Goal: Transaction & Acquisition: Purchase product/service

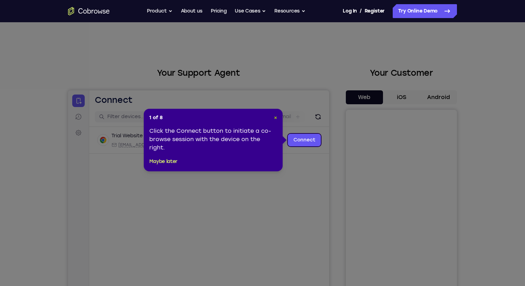
click at [275, 118] on span "×" at bounding box center [275, 117] width 3 height 6
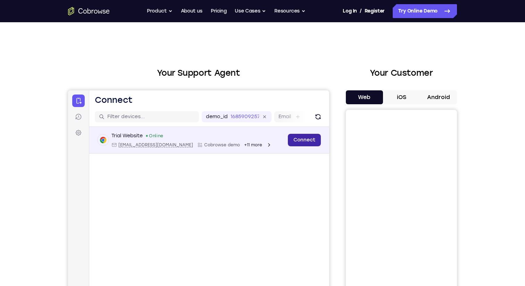
click at [297, 137] on link "Connect" at bounding box center [304, 140] width 33 height 12
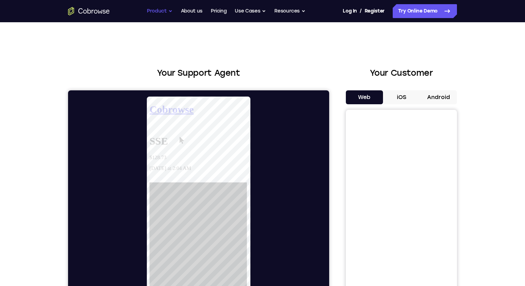
click at [164, 12] on button "Product" at bounding box center [160, 11] width 26 height 14
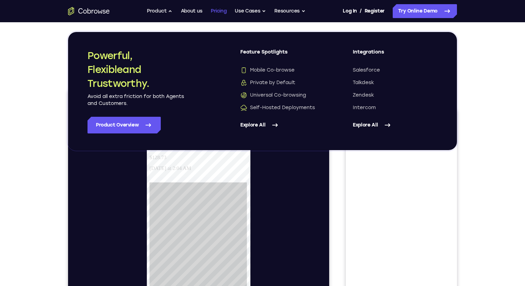
click at [215, 11] on link "Pricing" at bounding box center [219, 11] width 16 height 14
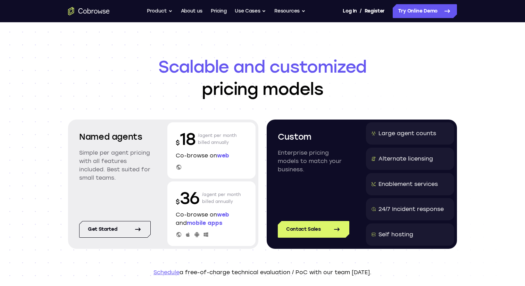
click at [191, 137] on p "$ 18" at bounding box center [185, 139] width 19 height 22
click at [209, 137] on p "/agent per month billed annually" at bounding box center [217, 139] width 39 height 22
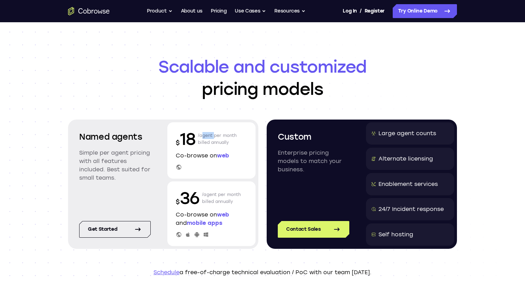
click at [213, 137] on p "/agent per month billed annually" at bounding box center [217, 139] width 39 height 22
click at [205, 134] on p "/agent per month billed annually" at bounding box center [217, 139] width 39 height 22
drag, startPoint x: 215, startPoint y: 134, endPoint x: 237, endPoint y: 143, distance: 23.0
click at [237, 143] on div "$ 18 /agent per month billed annually" at bounding box center [211, 139] width 71 height 22
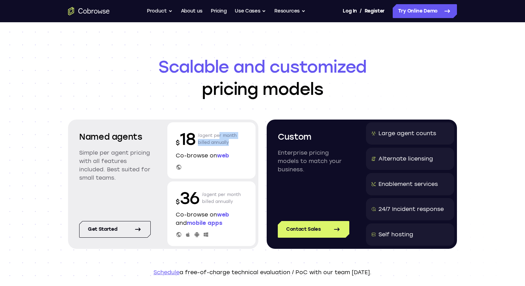
click at [237, 143] on div "$ 18 /agent per month billed annually" at bounding box center [211, 139] width 71 height 22
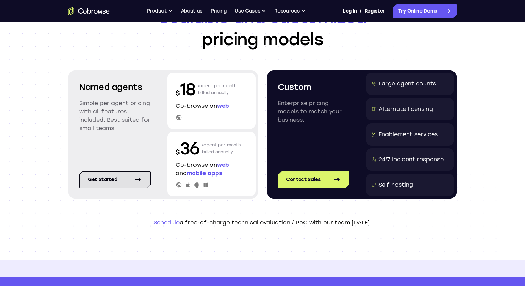
scroll to position [55, 0]
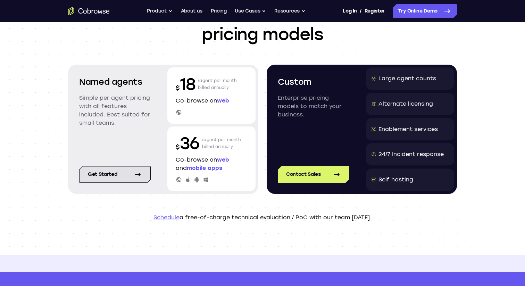
click at [131, 179] on link "Get started" at bounding box center [114, 174] width 71 height 17
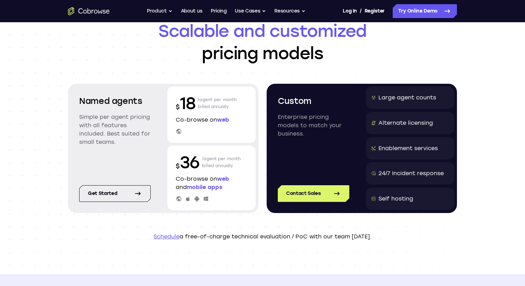
scroll to position [8, 0]
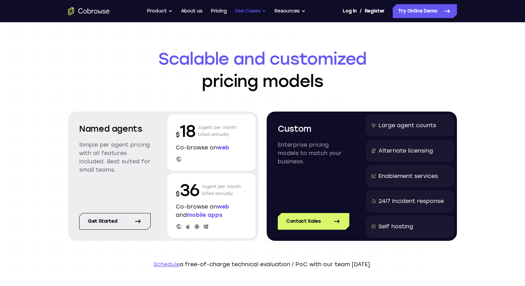
click at [254, 8] on button "Use Cases" at bounding box center [250, 11] width 31 height 14
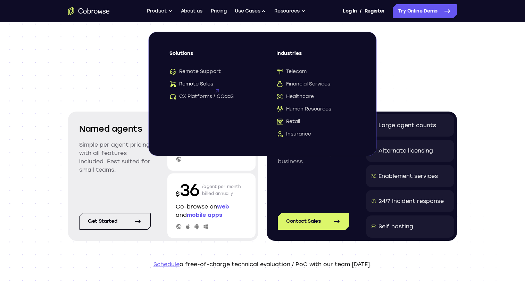
click at [202, 86] on span "Remote Sales" at bounding box center [191, 83] width 44 height 7
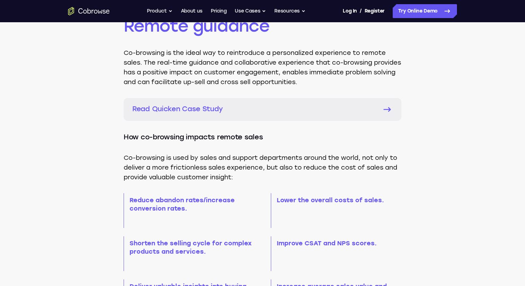
scroll to position [501, 0]
